Goal: Book appointment/travel/reservation

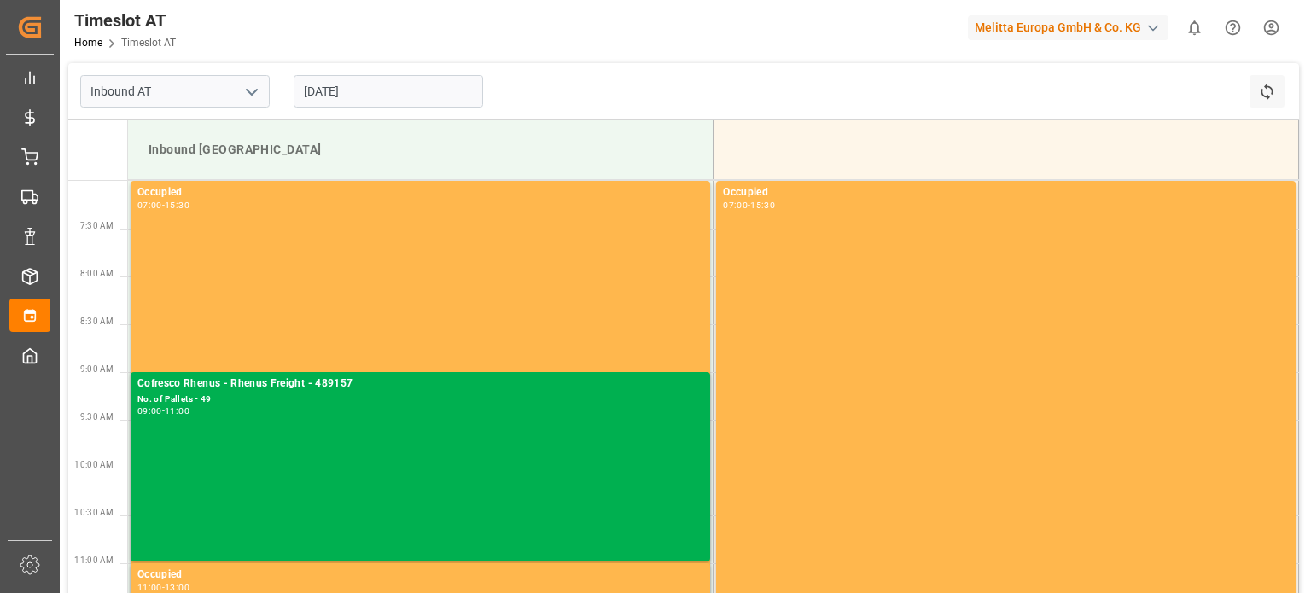
click at [370, 108] on div "[DATE]" at bounding box center [388, 91] width 213 height 56
click at [370, 102] on input "[DATE]" at bounding box center [388, 91] width 189 height 32
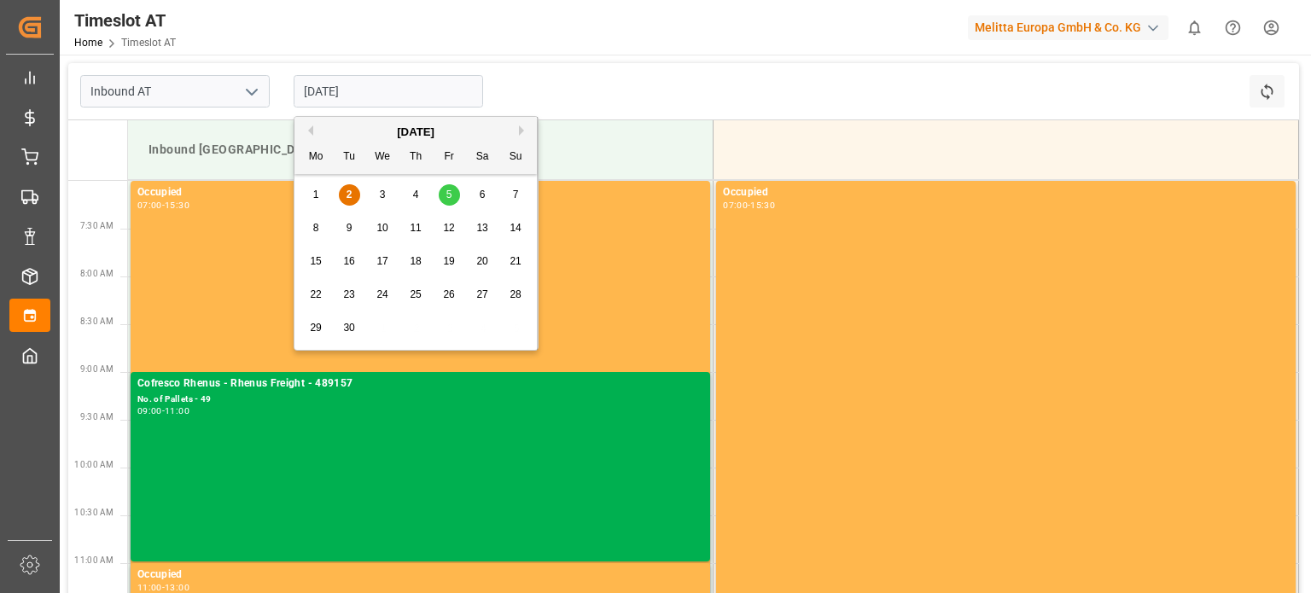
click at [452, 205] on div "5" at bounding box center [449, 195] width 21 height 20
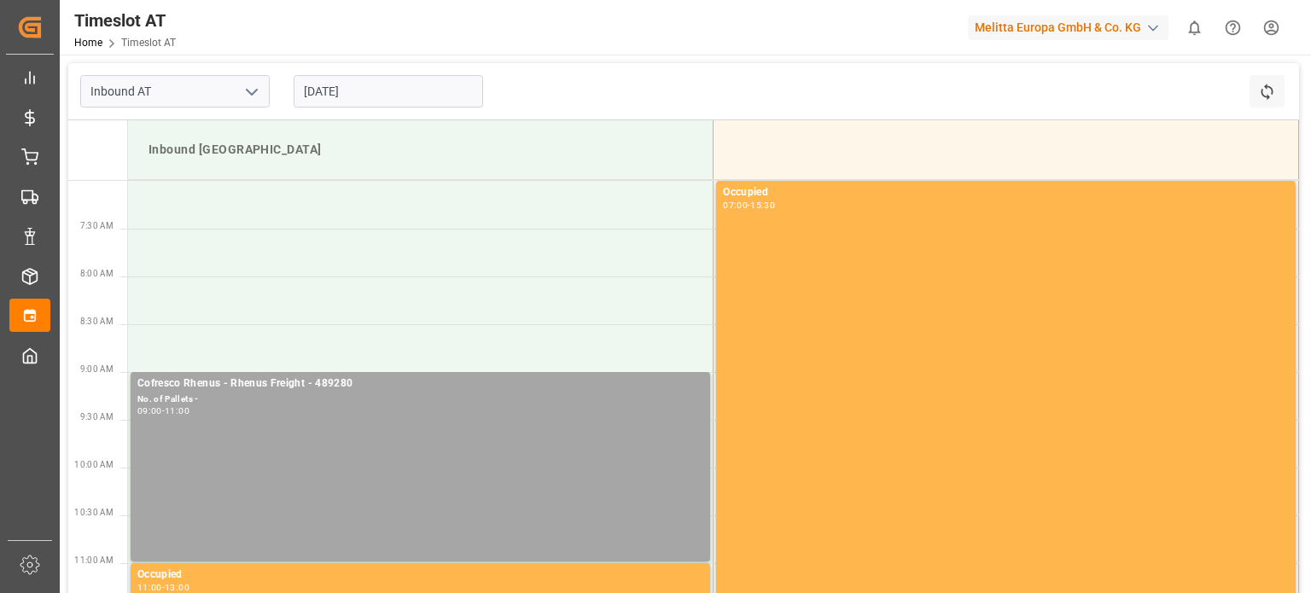
click at [402, 95] on input "[DATE]" at bounding box center [388, 91] width 189 height 32
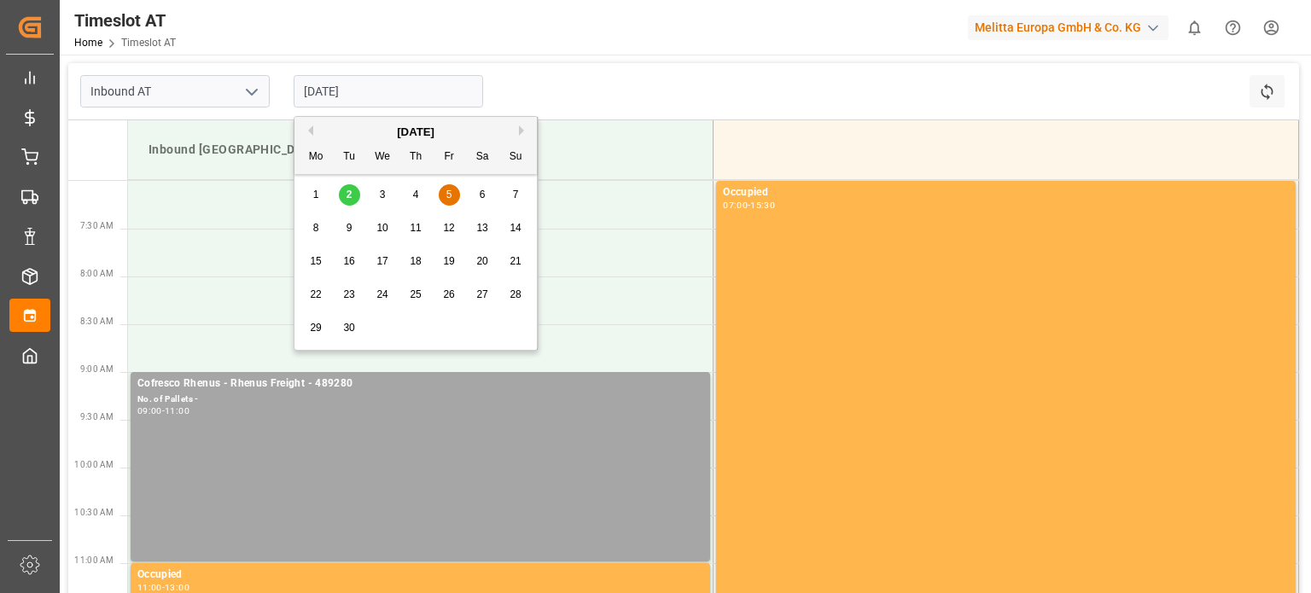
click at [329, 228] on div "8 9 10 11 12 13 14" at bounding box center [416, 228] width 233 height 33
click at [322, 228] on div "8" at bounding box center [316, 229] width 21 height 20
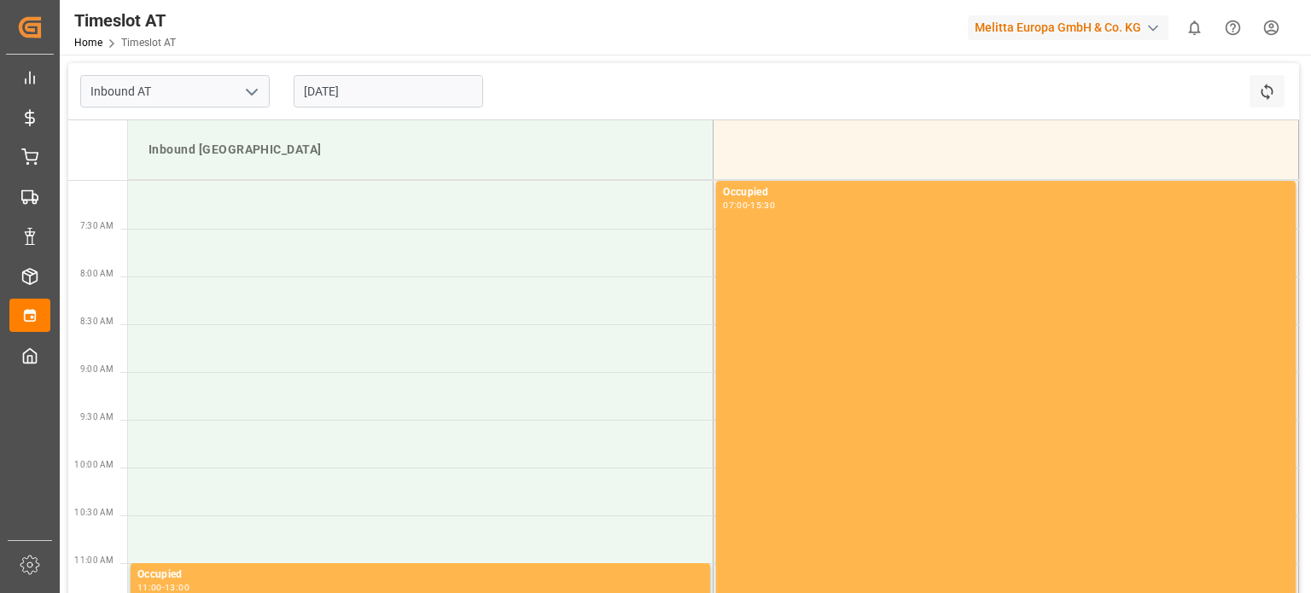
click at [376, 102] on input "[DATE]" at bounding box center [388, 91] width 189 height 32
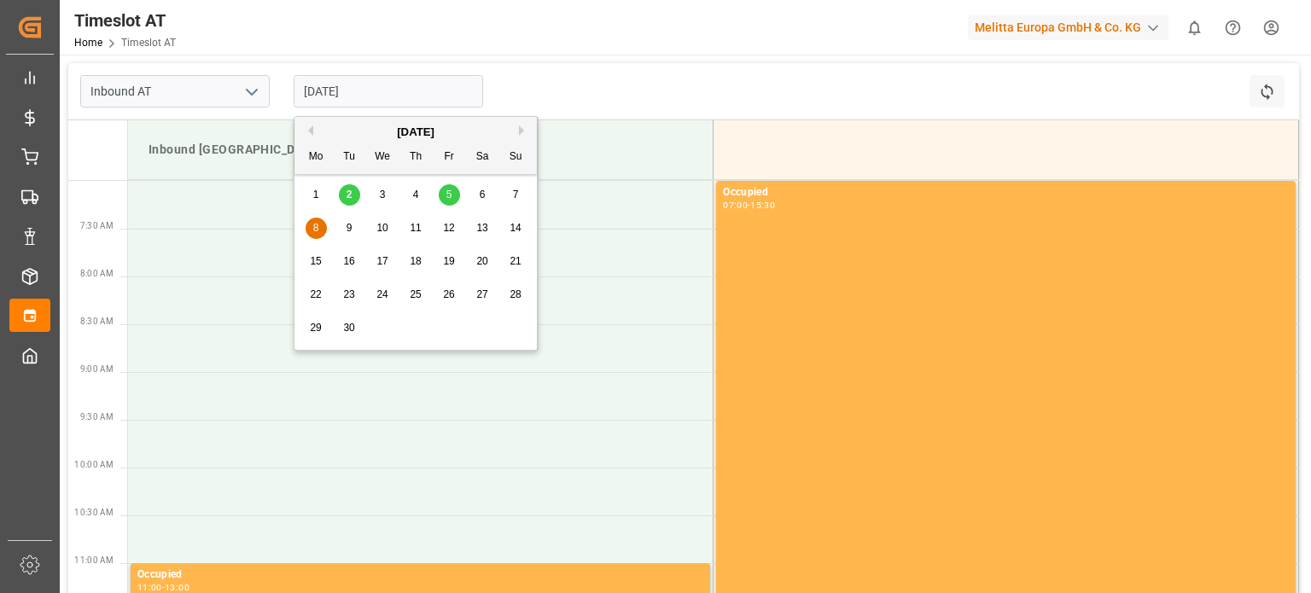
click at [452, 197] on div "5" at bounding box center [449, 195] width 21 height 20
type input "[DATE]"
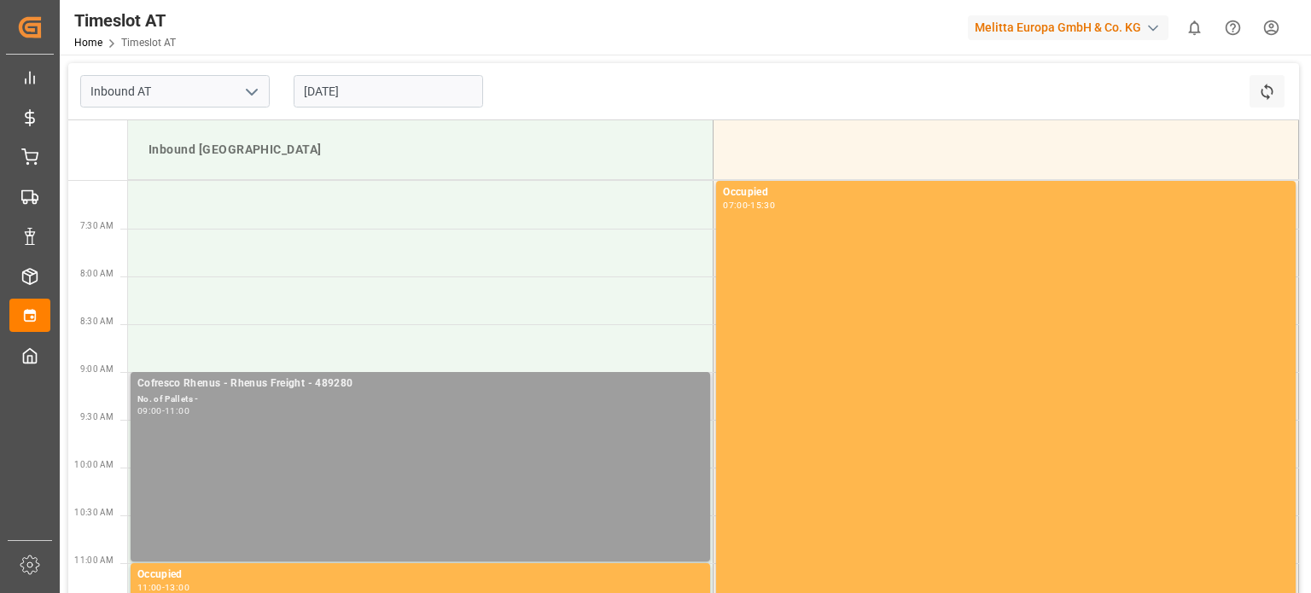
click at [402, 423] on div "Cofresco Rhenus - Rhenus Freight - 489280 No. of Pallets - 09:00 - 11:00" at bounding box center [420, 467] width 566 height 183
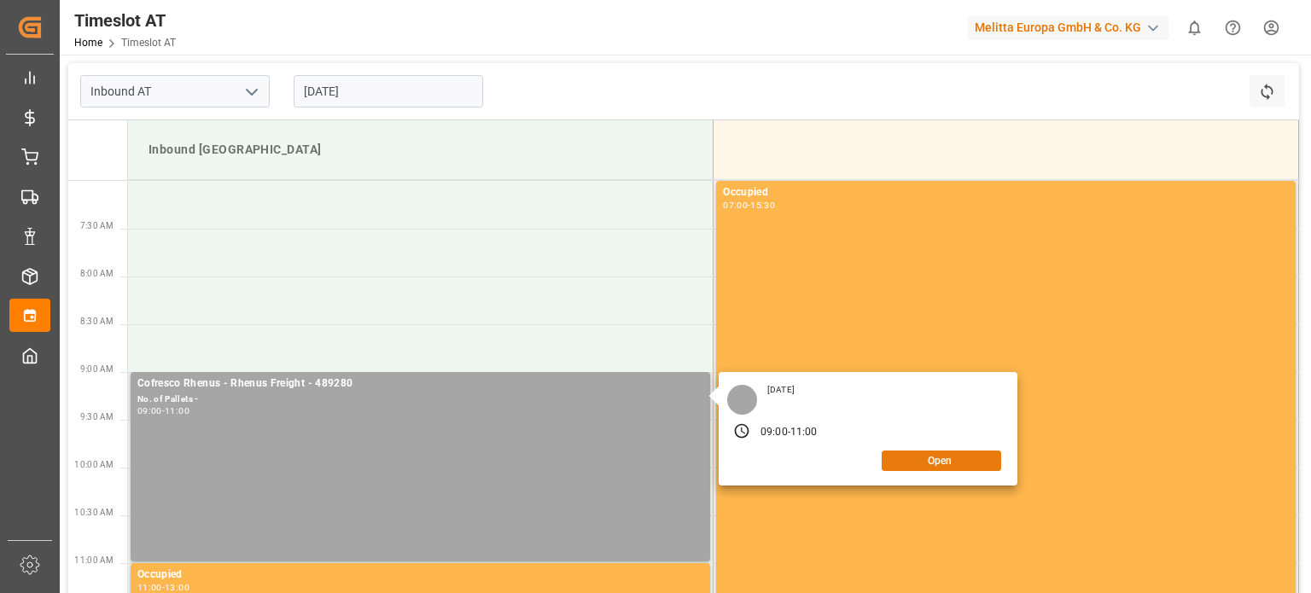
click at [945, 461] on button "Open" at bounding box center [942, 461] width 120 height 20
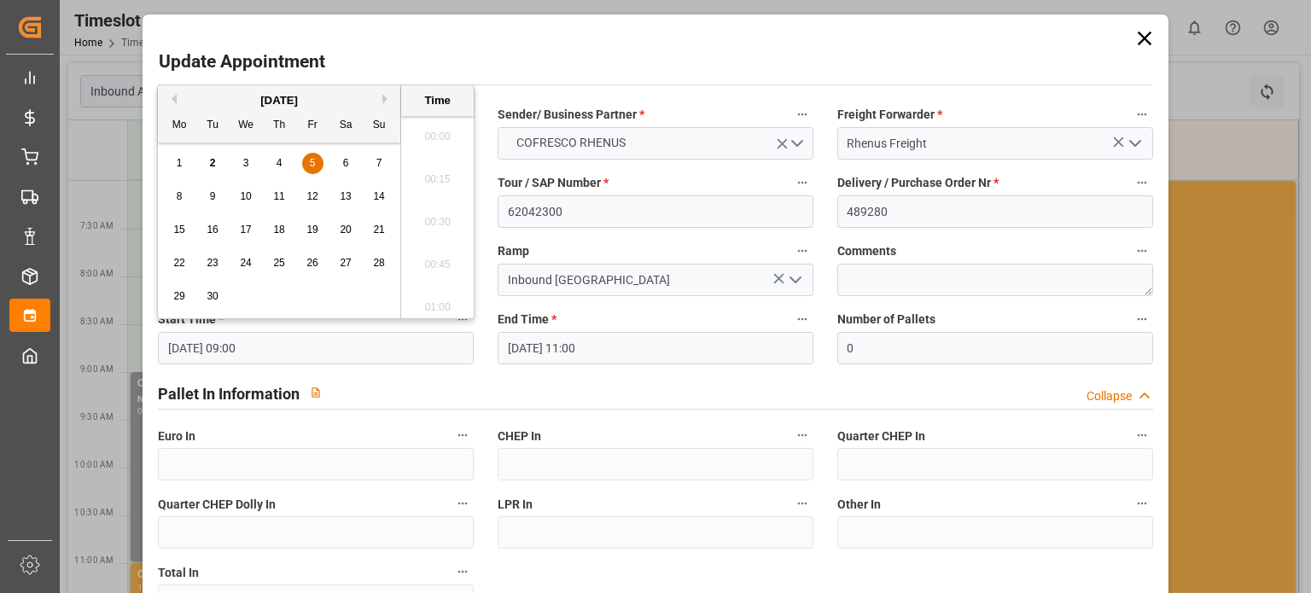
click at [432, 351] on input "[DATE] 09:00" at bounding box center [316, 348] width 316 height 32
click at [186, 191] on div "8" at bounding box center [179, 197] width 21 height 20
click at [440, 228] on li "08:00" at bounding box center [437, 217] width 73 height 43
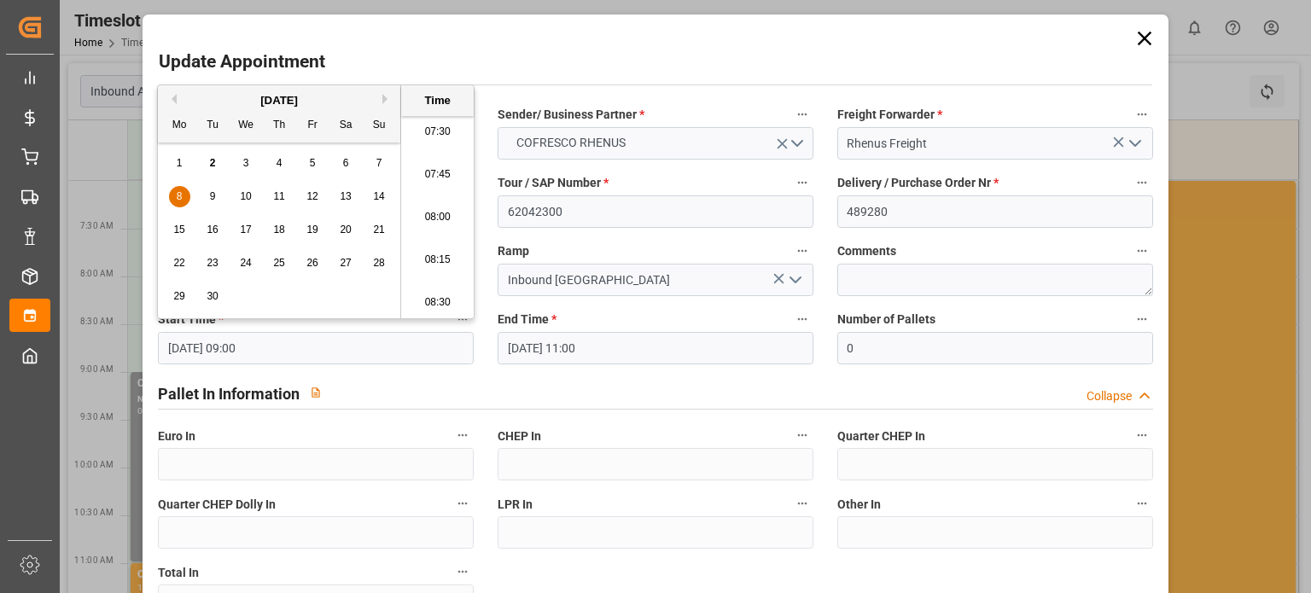
type input "[DATE] 08:00"
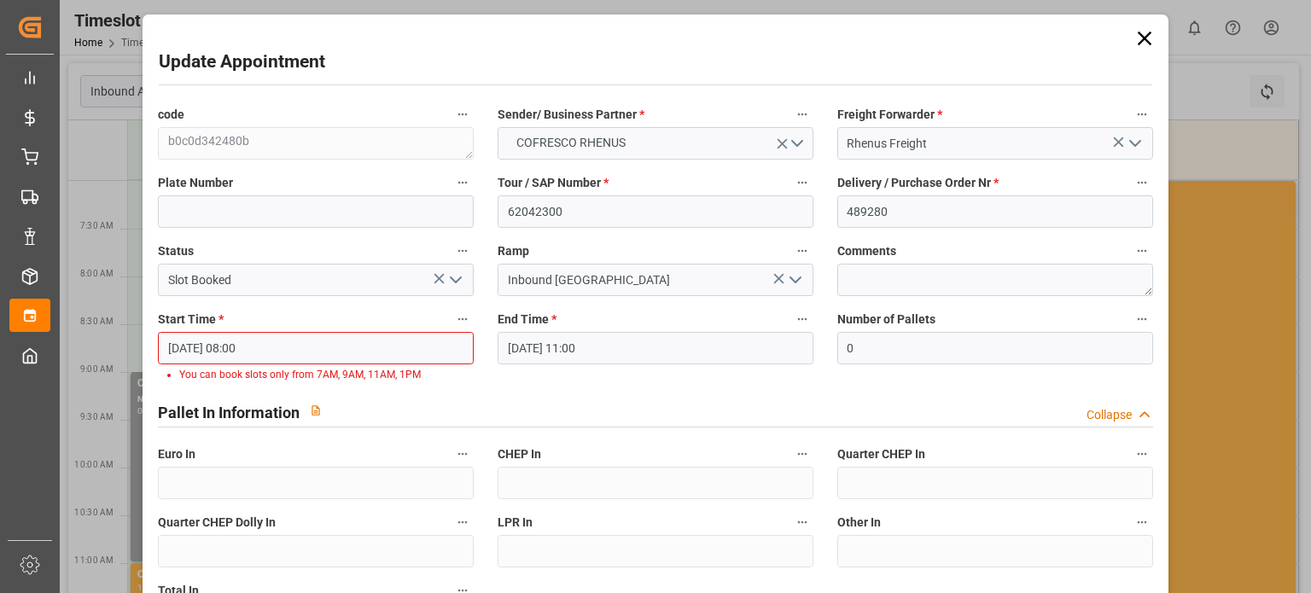
click at [598, 349] on input "[DATE] 11:00" at bounding box center [656, 348] width 316 height 32
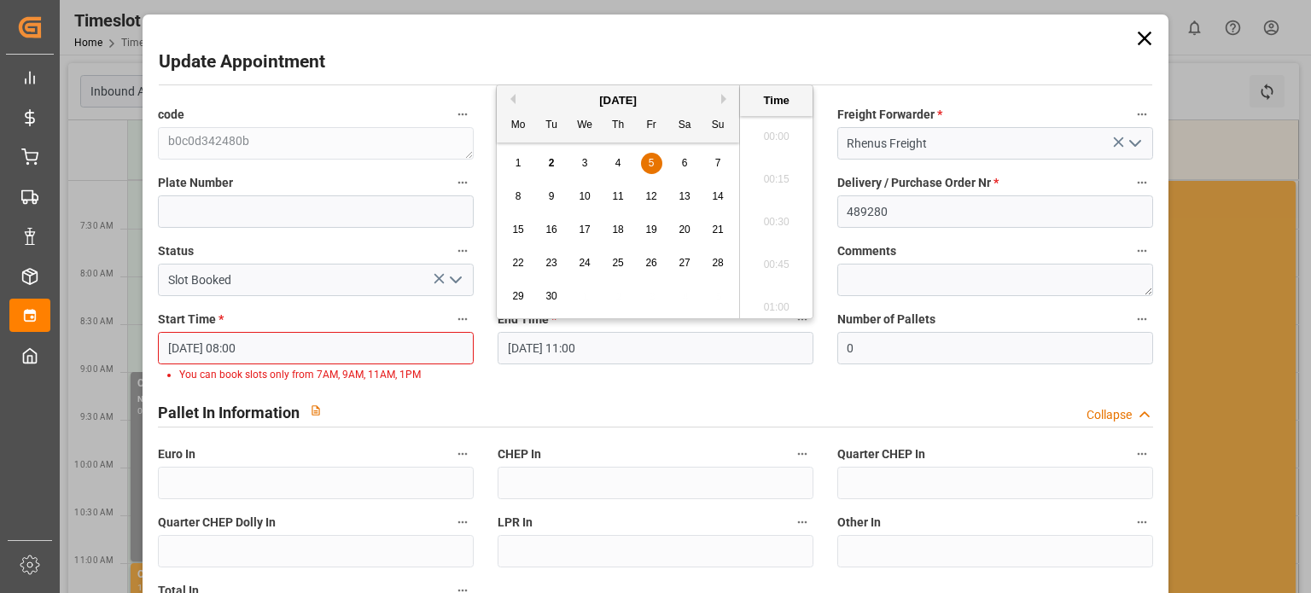
scroll to position [1798, 0]
click at [522, 190] on div "8" at bounding box center [518, 197] width 21 height 20
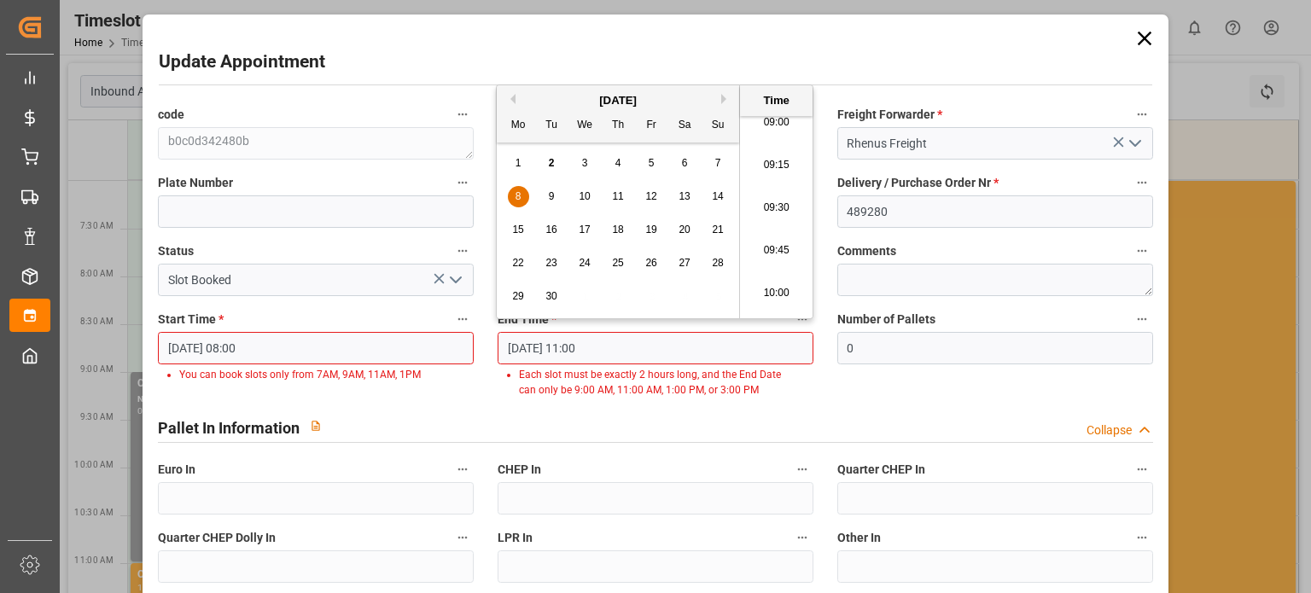
scroll to position [1542, 0]
click at [781, 142] on li "09:00" at bounding box center [776, 132] width 73 height 43
type input "[DATE] 09:00"
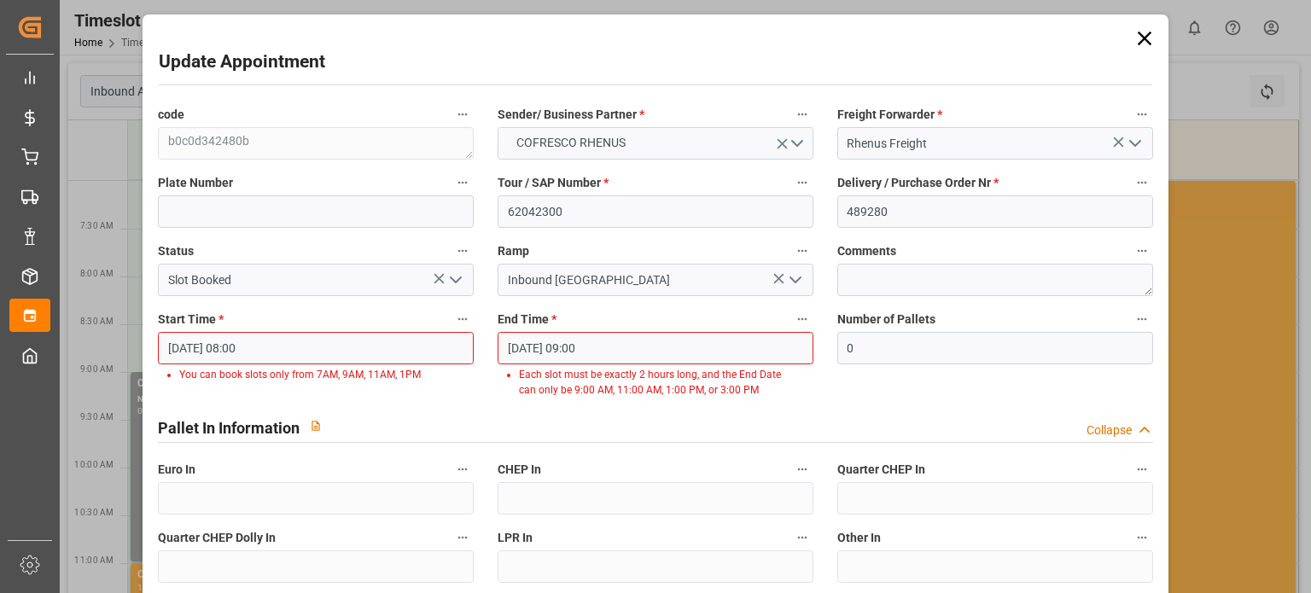
click at [398, 361] on input "[DATE] 08:00" at bounding box center [316, 348] width 316 height 32
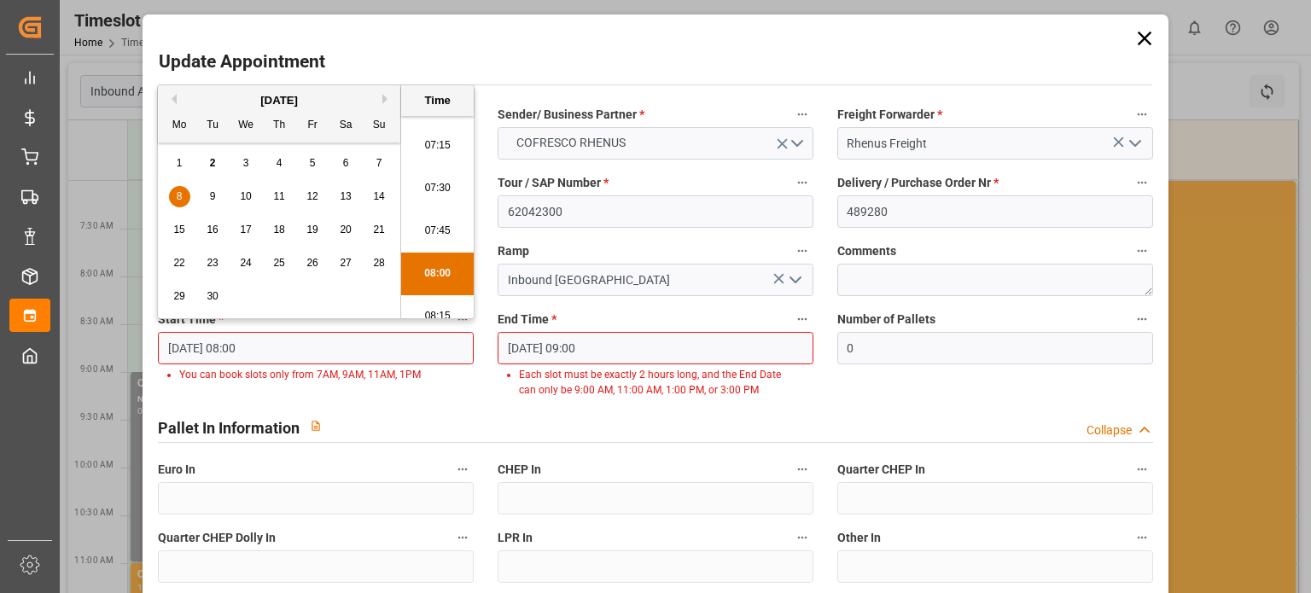
scroll to position [1200, 0]
click at [440, 139] on li "07:00" at bounding box center [437, 132] width 73 height 43
type input "[DATE] 07:00"
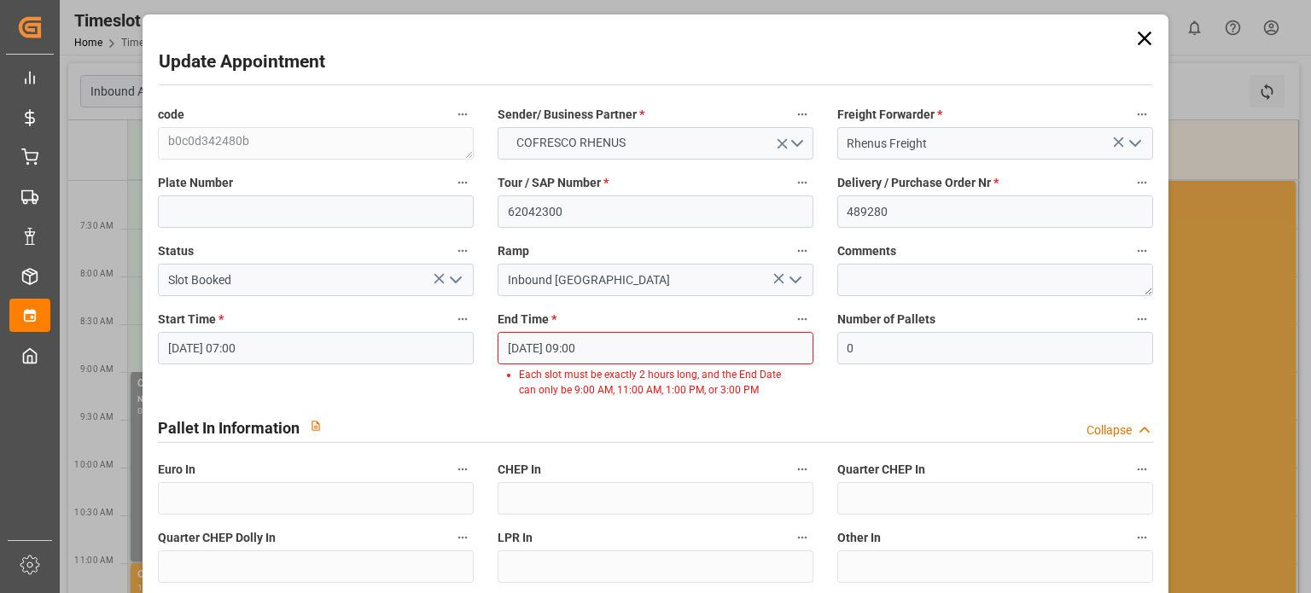
click at [494, 371] on div "End Time * [DATE] 09:00 Each slot must be exactly 2 hours long, and the End Dat…" at bounding box center [656, 353] width 340 height 102
click at [619, 335] on input "[DATE] 09:00" at bounding box center [656, 348] width 316 height 32
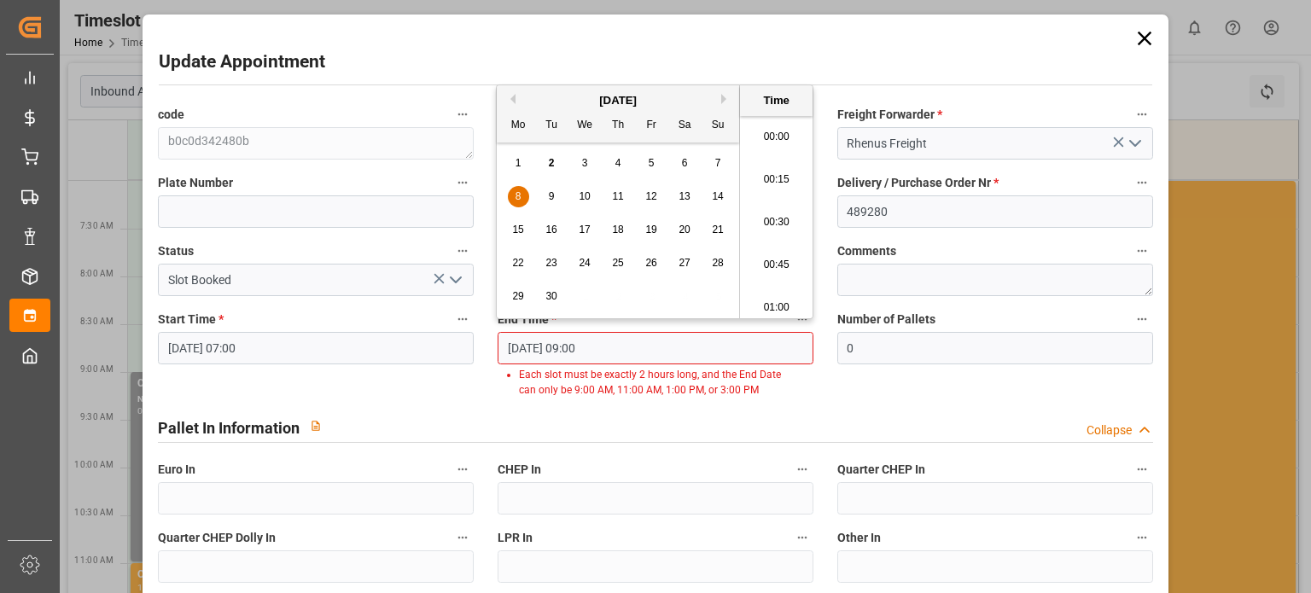
scroll to position [1456, 0]
click at [510, 201] on div "8" at bounding box center [518, 197] width 21 height 20
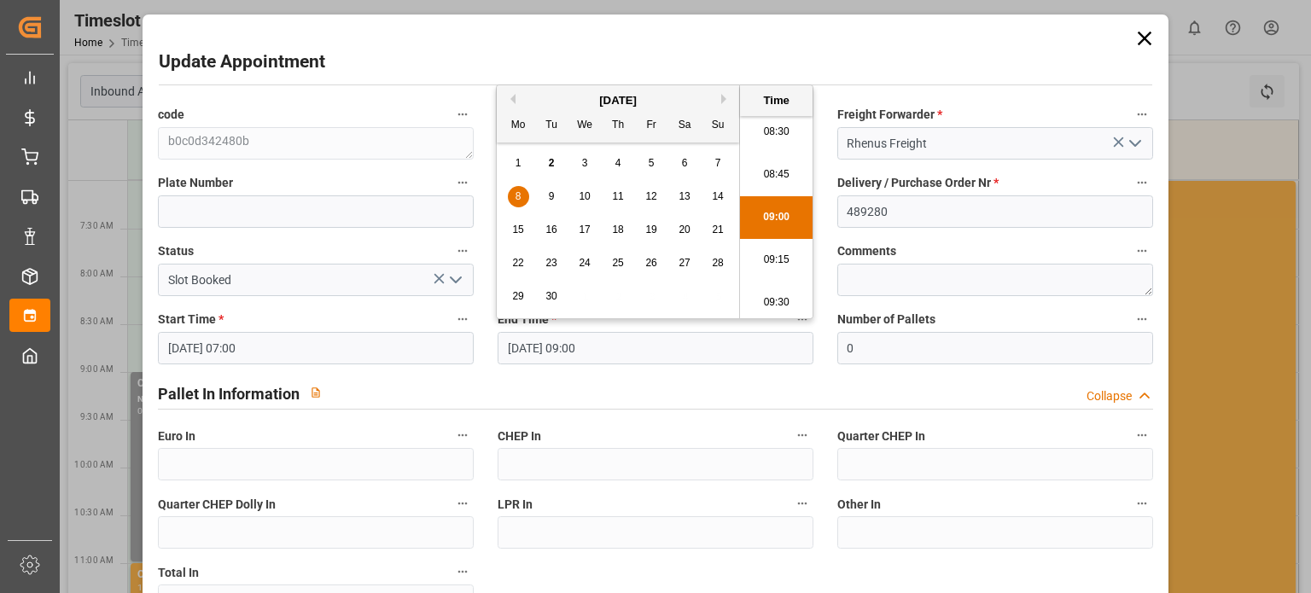
click at [679, 382] on div "Pallet In Information Collapse" at bounding box center [655, 392] width 995 height 32
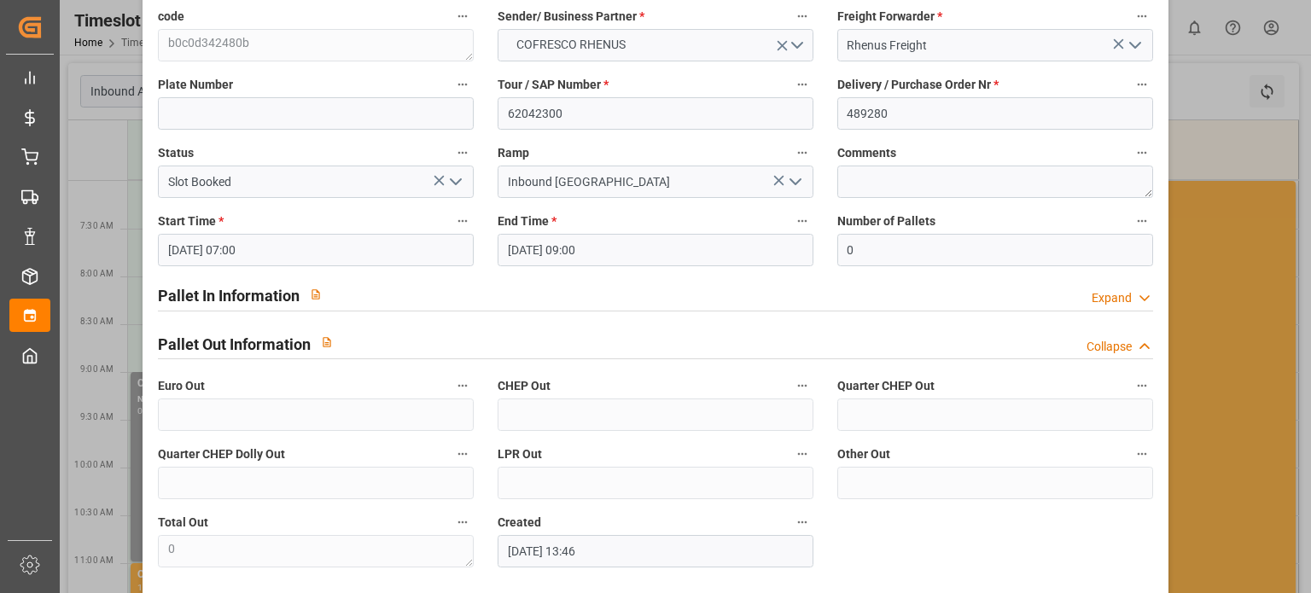
scroll to position [171, 0]
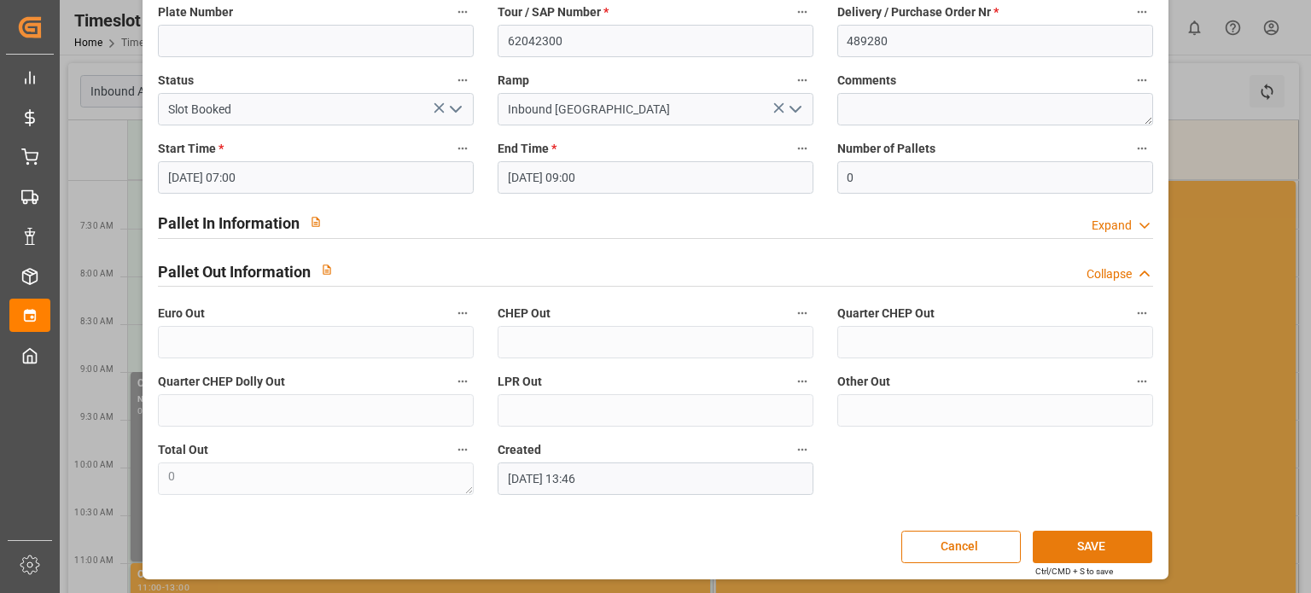
click at [1099, 547] on button "SAVE" at bounding box center [1093, 547] width 120 height 32
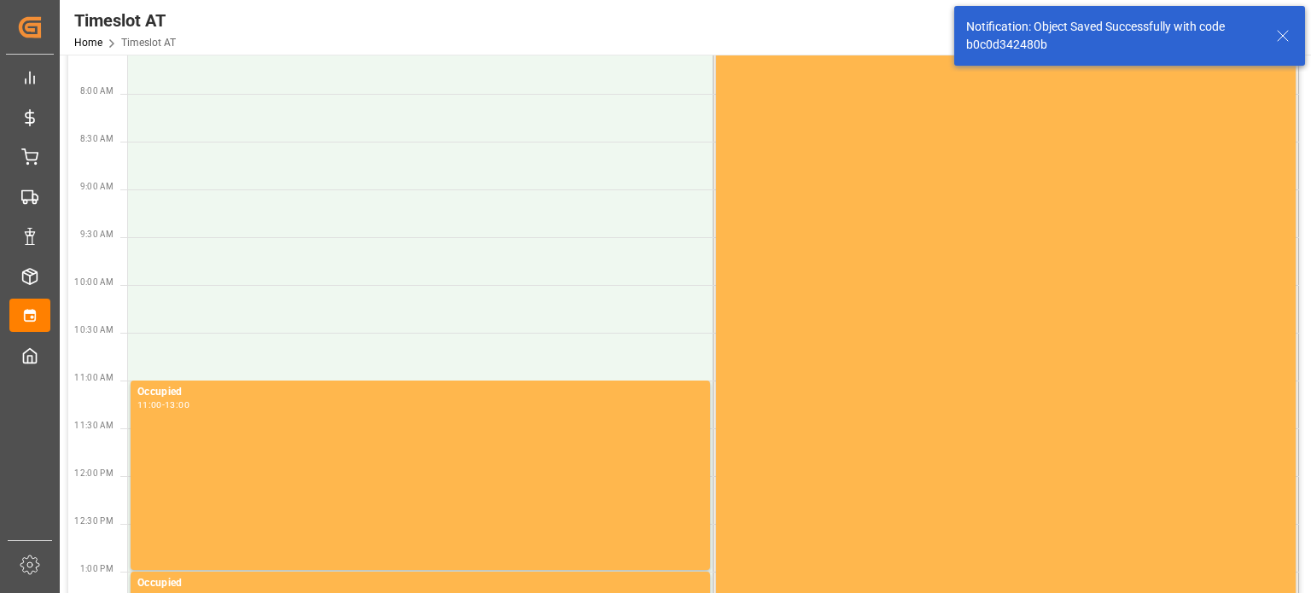
scroll to position [0, 0]
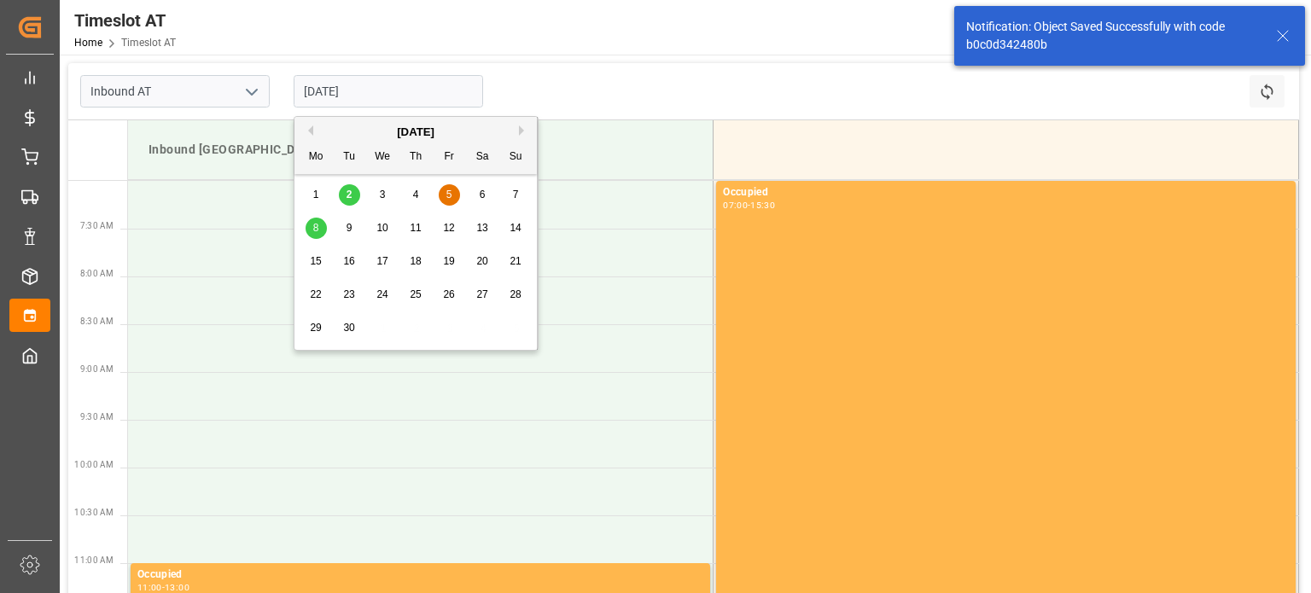
click at [405, 99] on input "[DATE]" at bounding box center [388, 91] width 189 height 32
click at [321, 225] on div "8" at bounding box center [316, 229] width 21 height 20
type input "[DATE]"
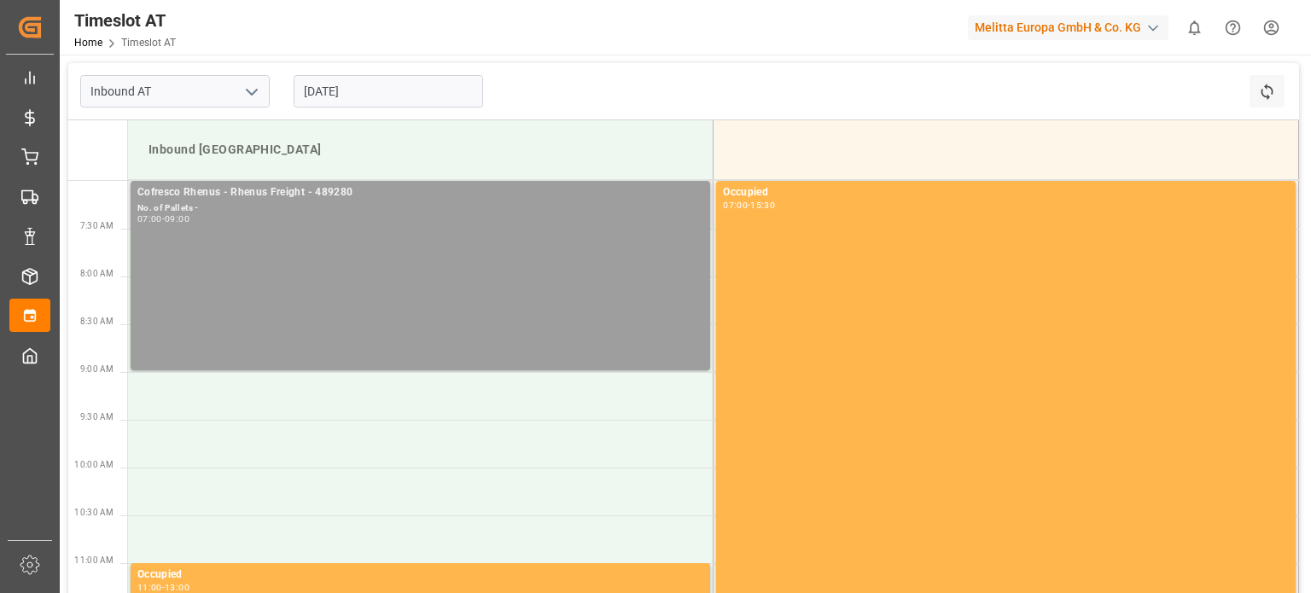
click at [312, 276] on div "Cofresco Rhenus - Rhenus Freight - 489280 No. of Pallets - 07:00 - 09:00" at bounding box center [420, 275] width 566 height 183
